Goal: Information Seeking & Learning: Check status

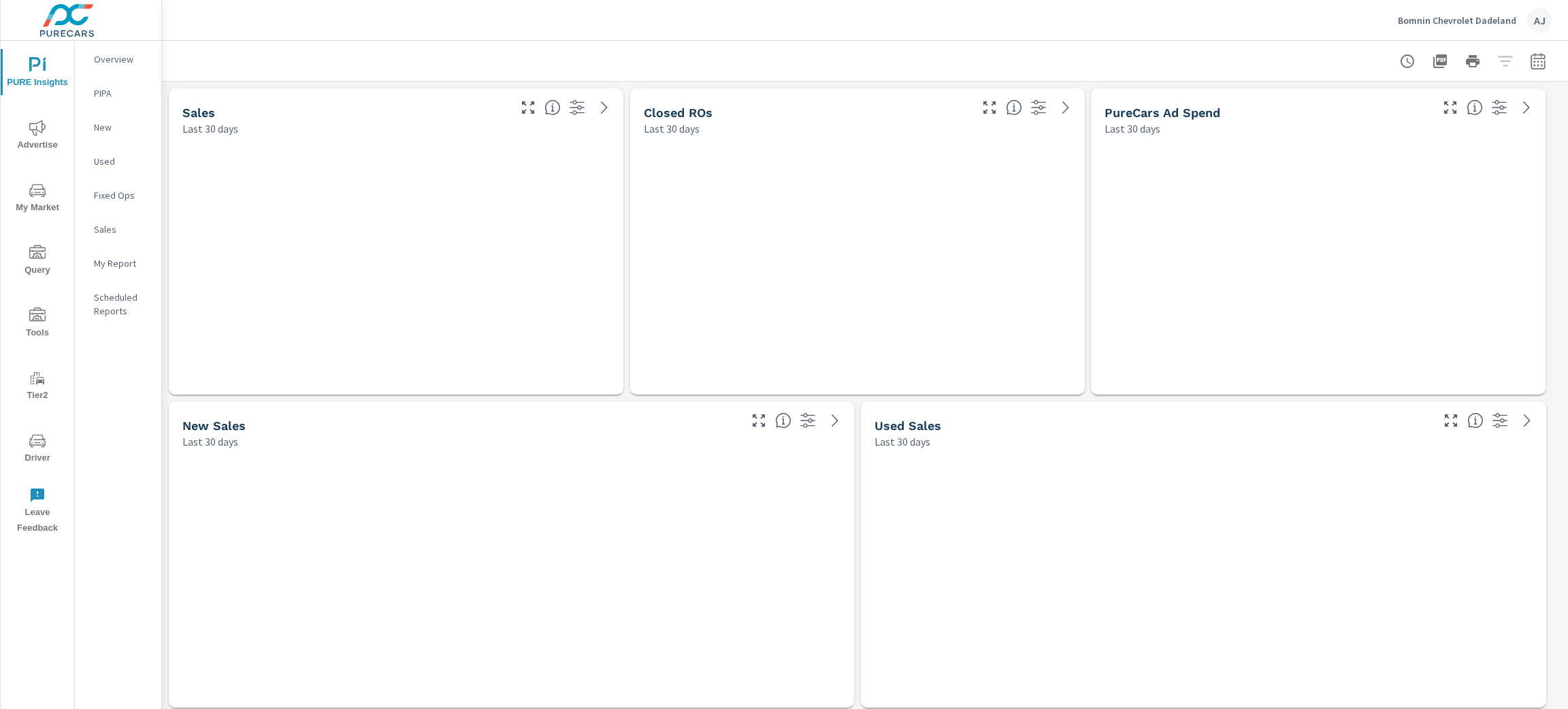
scroll to position [7396, 1422]
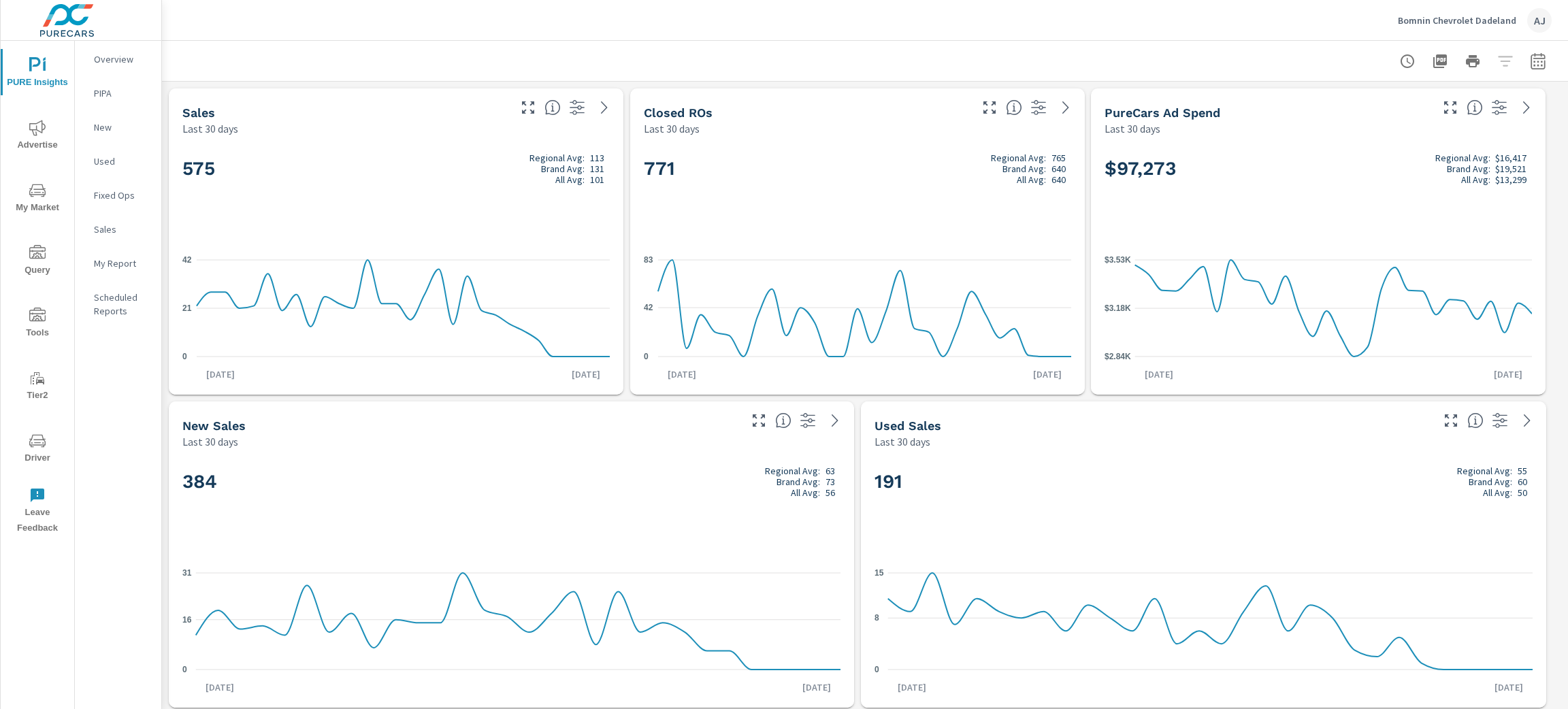
click at [1471, 14] on p "Bomnin Chevrolet Dadeland" at bounding box center [1457, 20] width 119 height 13
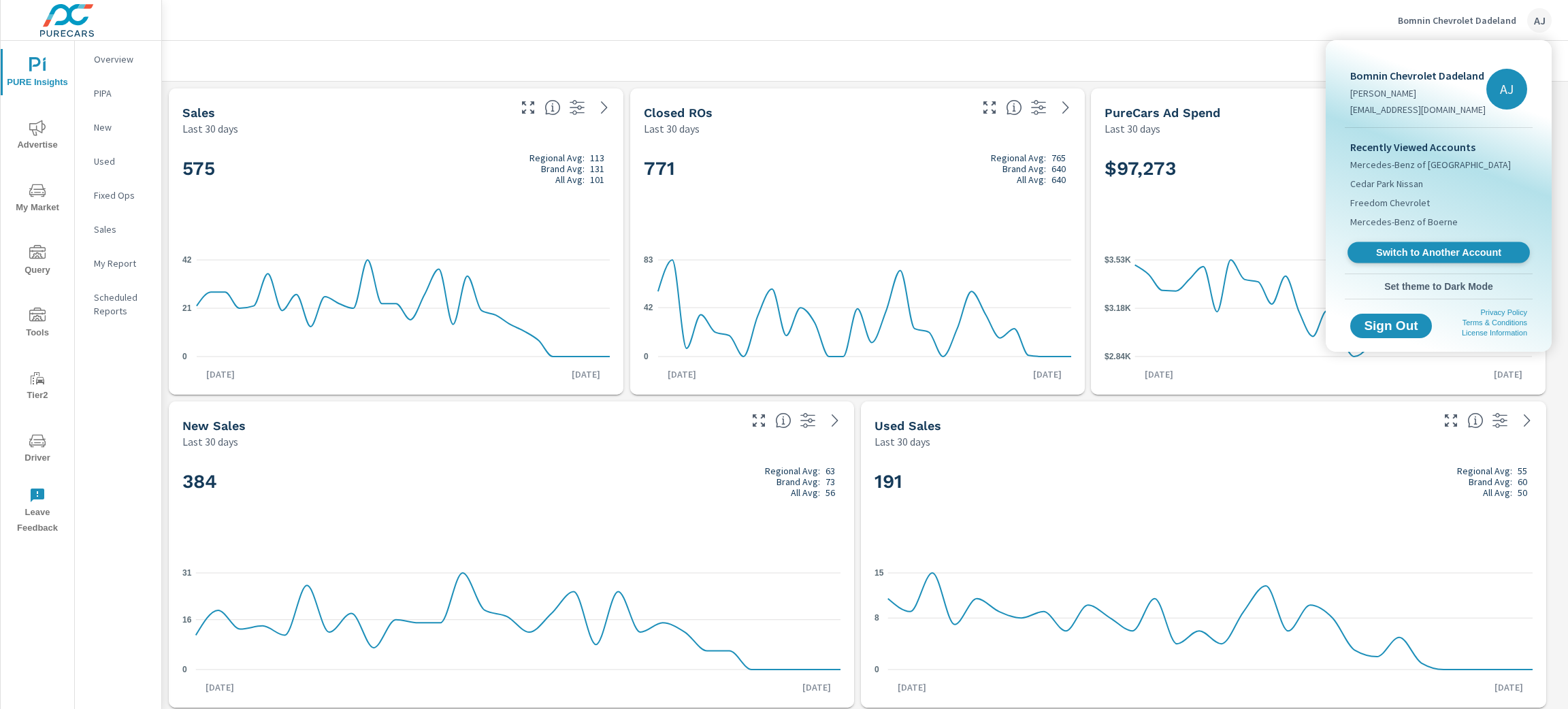
scroll to position [1, 0]
click at [1428, 249] on span "Switch to Another Account" at bounding box center [1438, 252] width 167 height 13
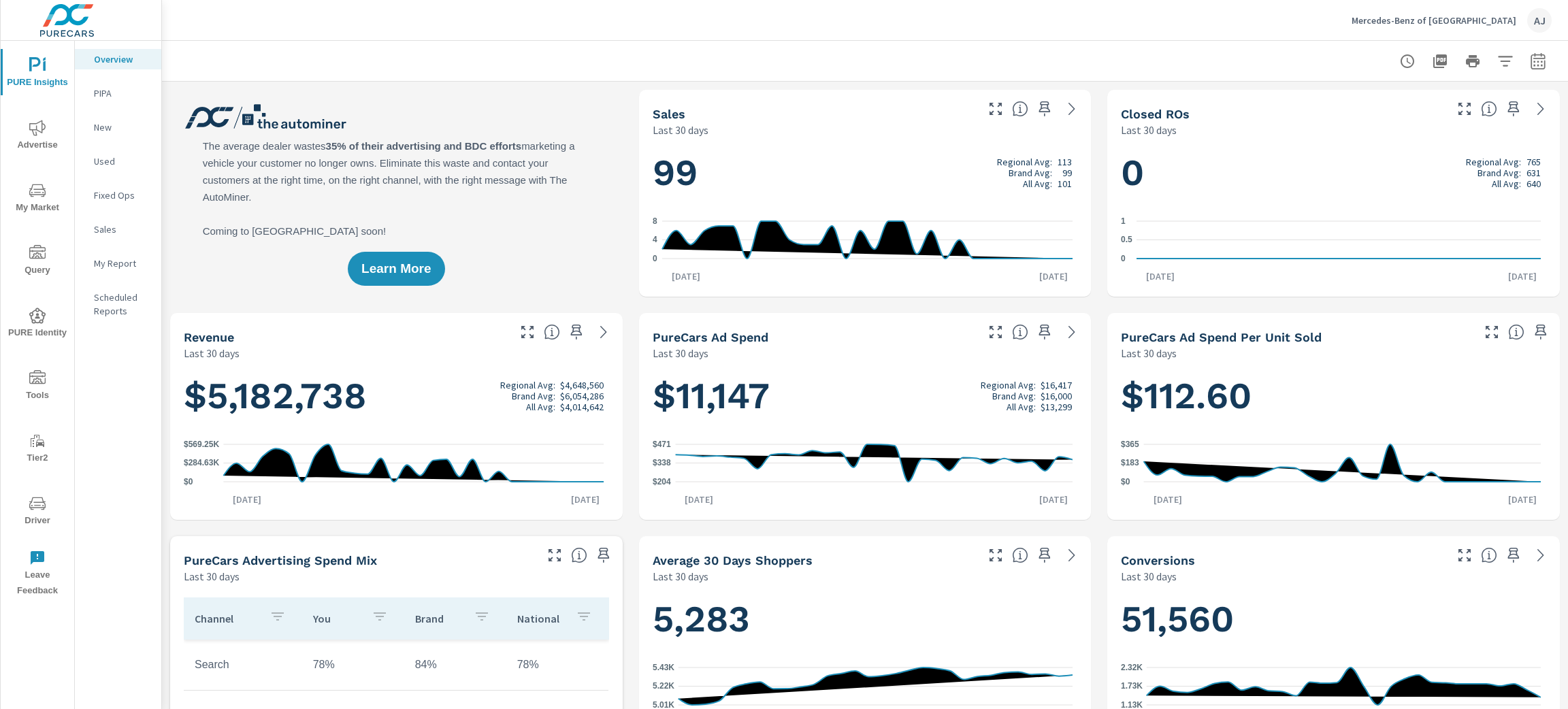
scroll to position [1, 0]
click at [1530, 65] on icon "button" at bounding box center [1538, 61] width 16 height 16
select select "Last 30 days"
click at [1530, 65] on icon "button" at bounding box center [1538, 61] width 16 height 16
click at [24, 194] on span "My Market" at bounding box center [38, 199] width 66 height 34
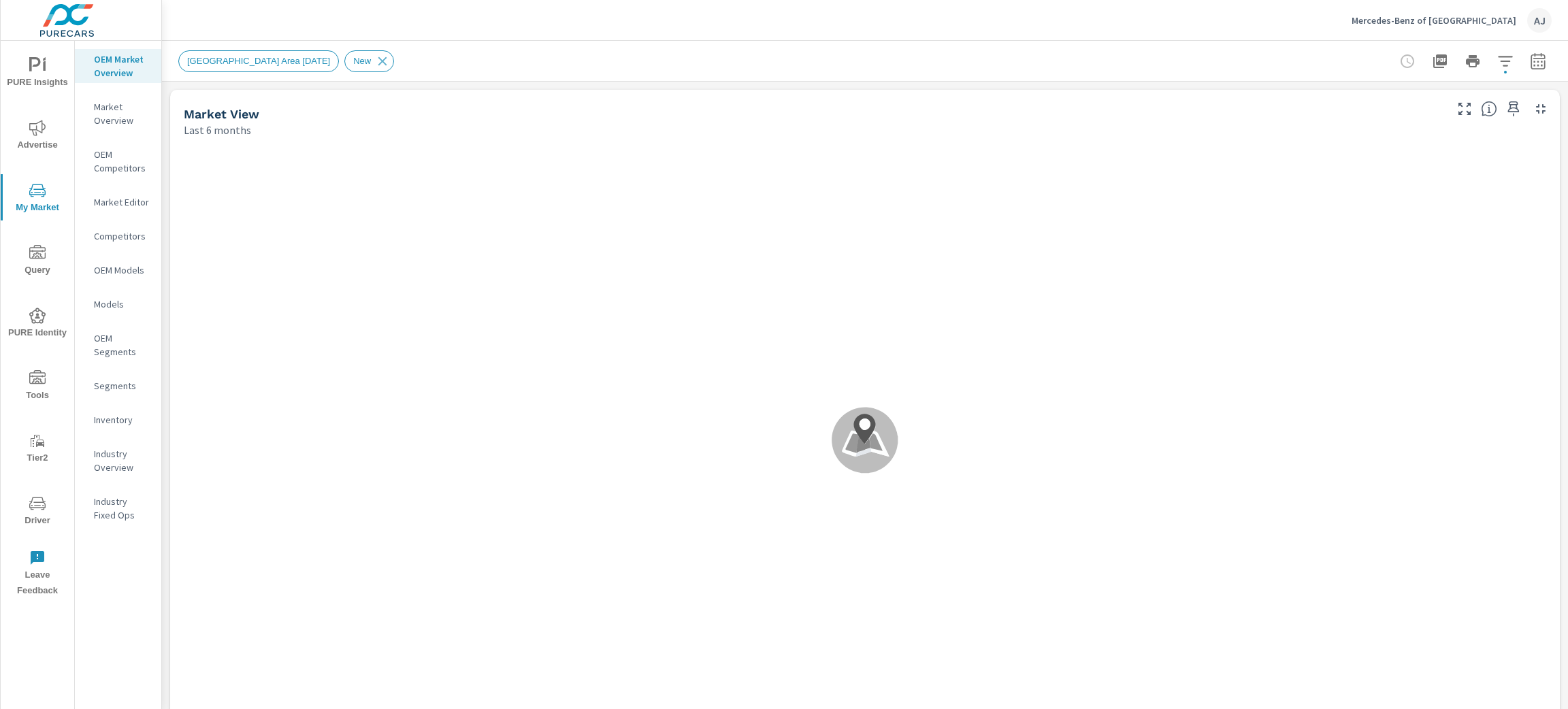
click at [36, 125] on icon "nav menu" at bounding box center [37, 127] width 16 height 16
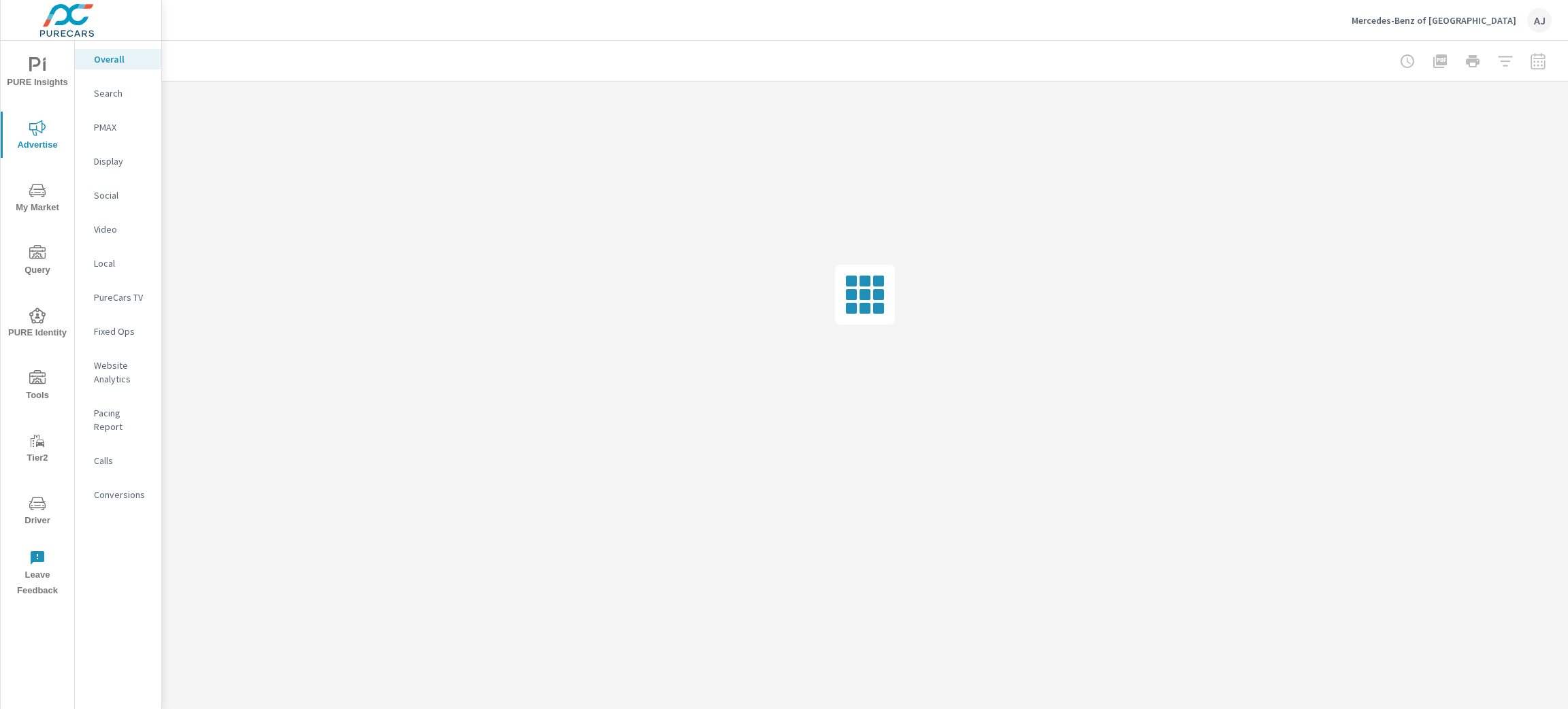
click at [116, 362] on p "Website Analytics" at bounding box center [122, 372] width 56 height 27
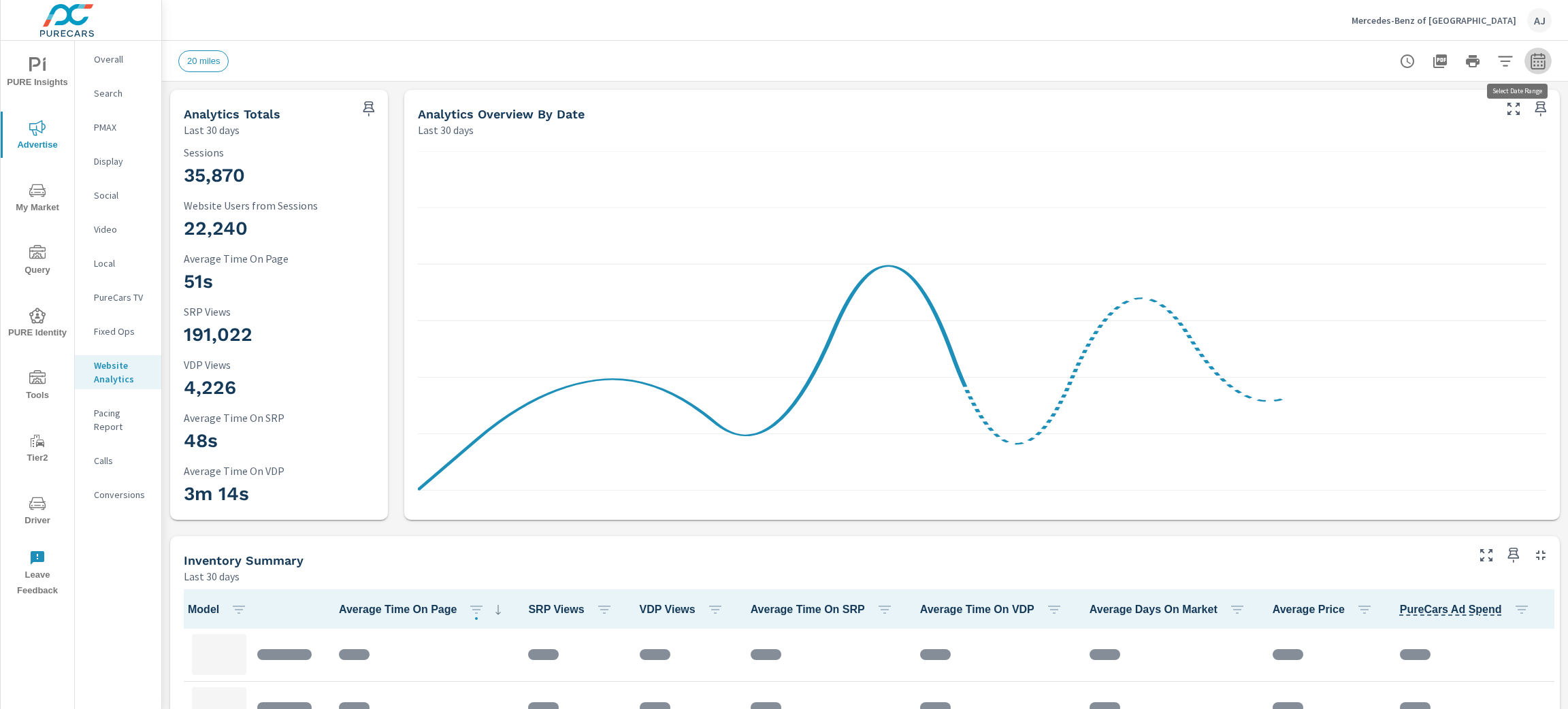
click at [1531, 68] on icon "button" at bounding box center [1538, 60] width 14 height 16
select select "Last 30 days"
click at [1391, 146] on p "+ Add comparison" at bounding box center [1427, 152] width 174 height 16
select select "Previous period"
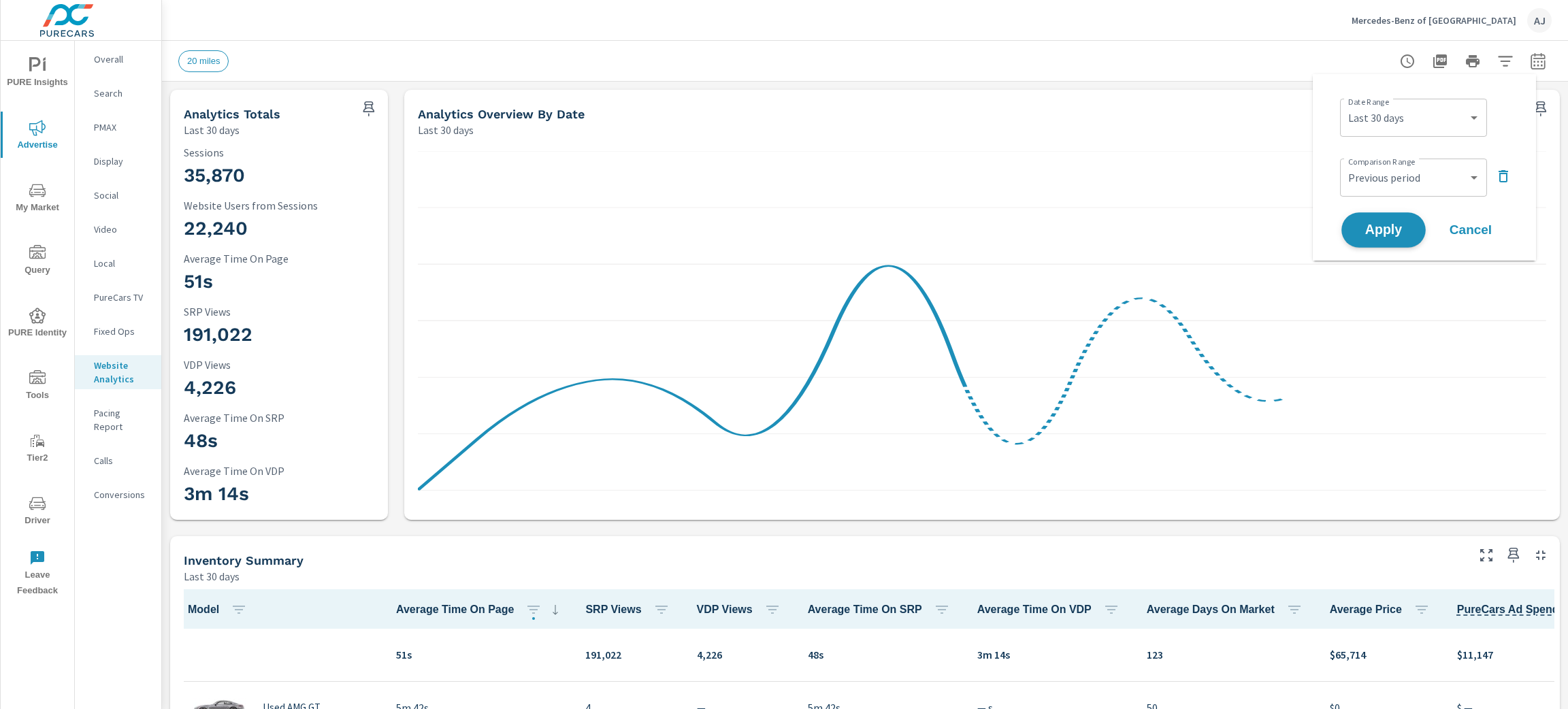
click at [1399, 233] on span "Apply" at bounding box center [1384, 230] width 56 height 13
